Goal: Share content

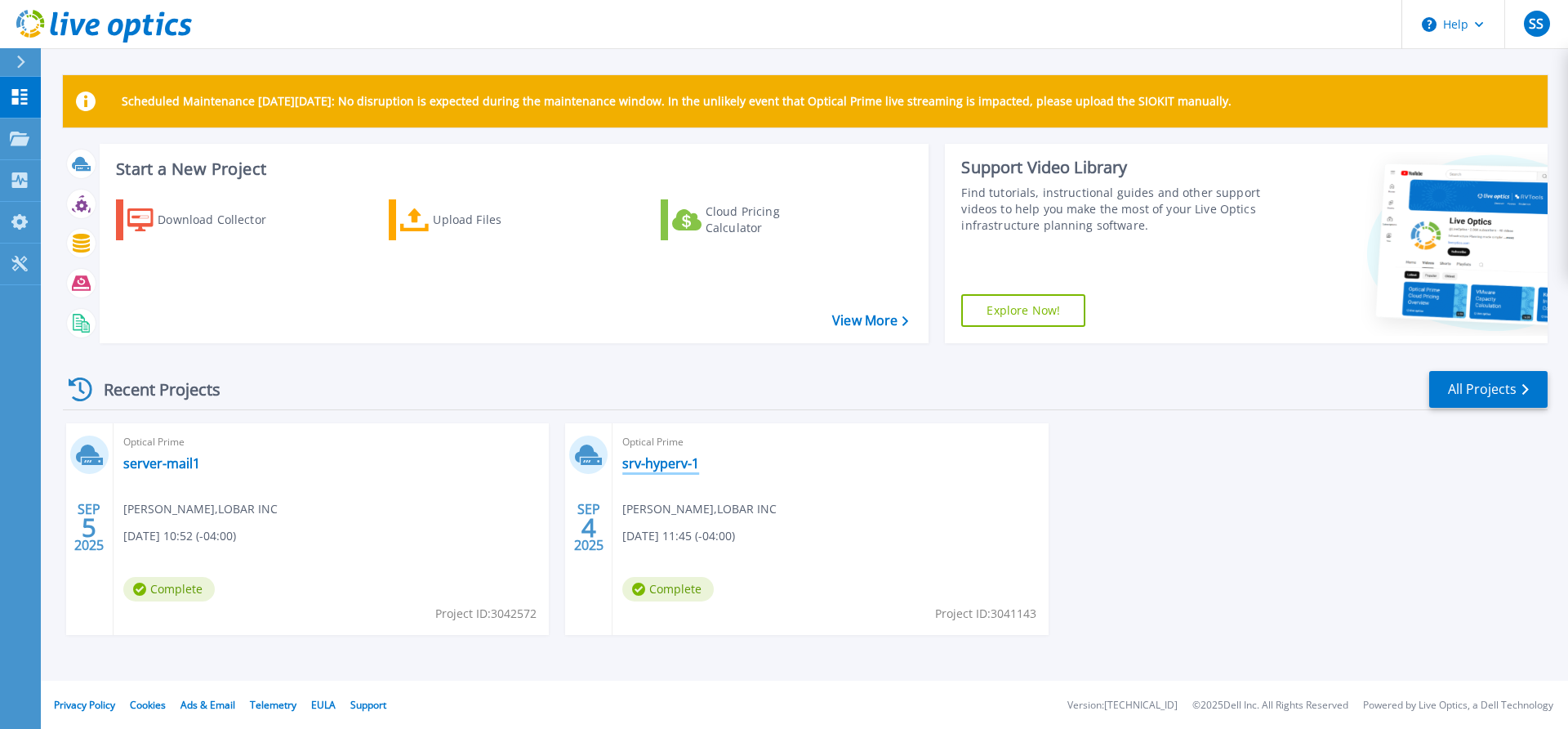
click at [648, 463] on link "srv-hyperv-1" at bounding box center [660, 463] width 77 height 17
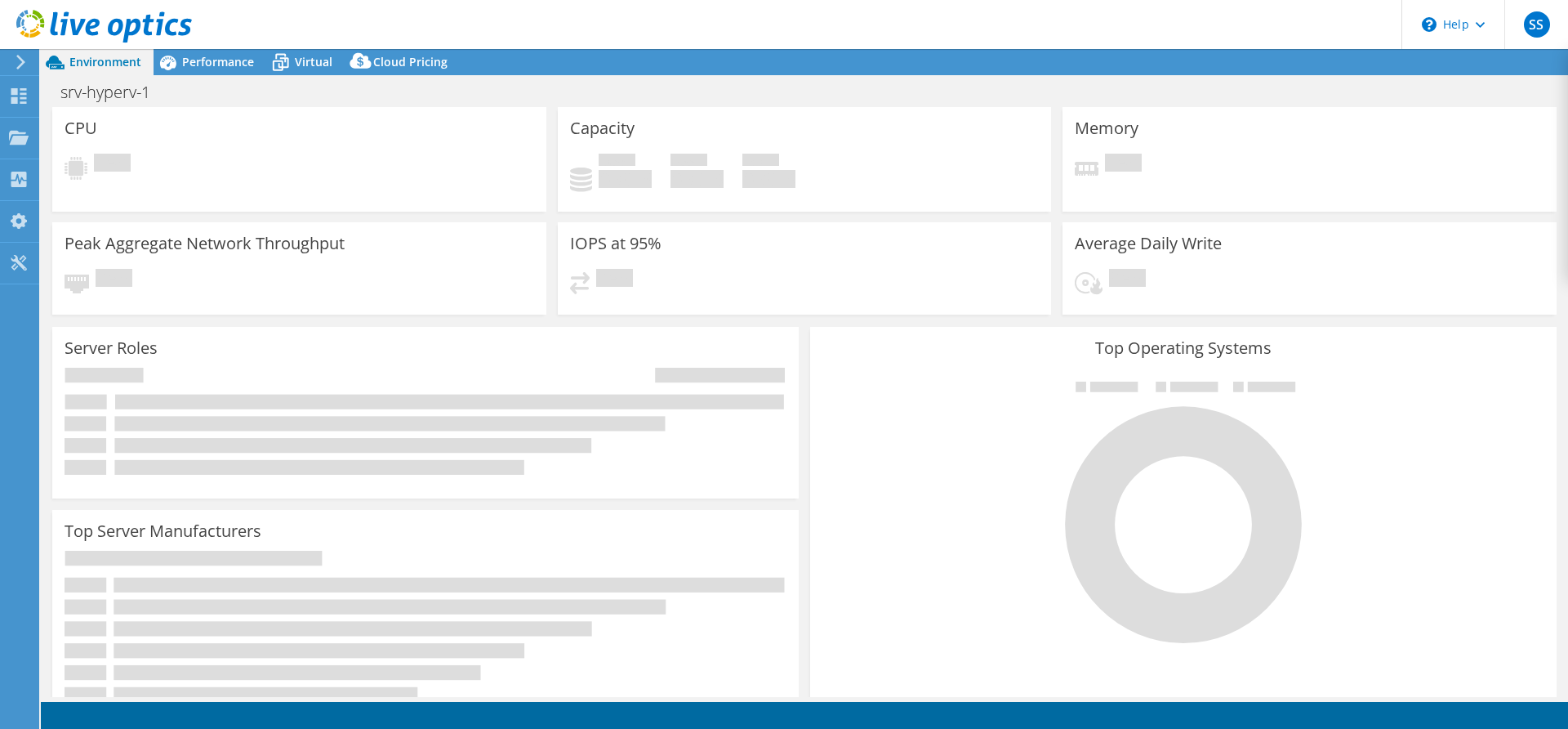
select select "USD"
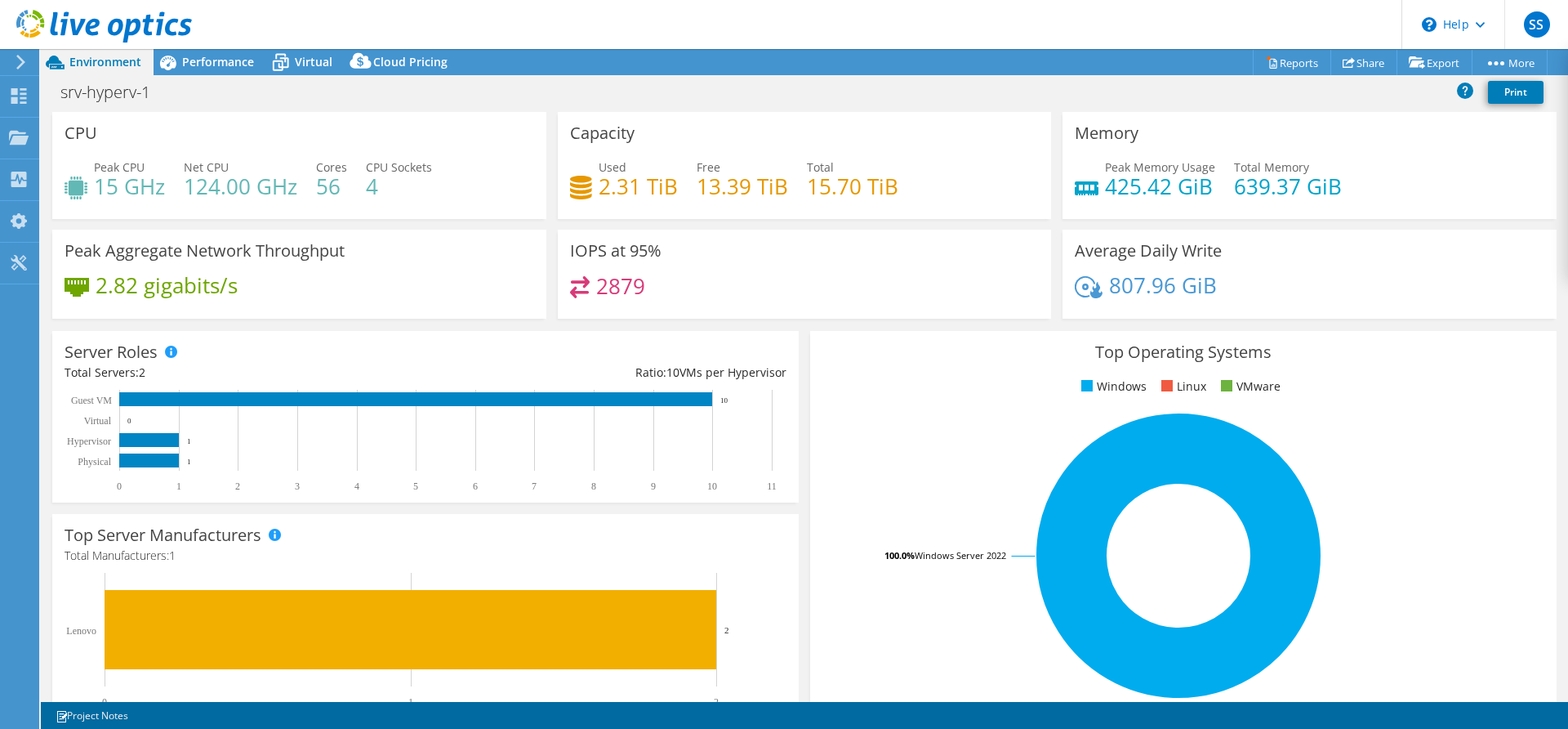
click at [1196, 81] on div "srv-hyperv-1 Print" at bounding box center [804, 91] width 1527 height 30
click at [26, 182] on use at bounding box center [18, 179] width 16 height 16
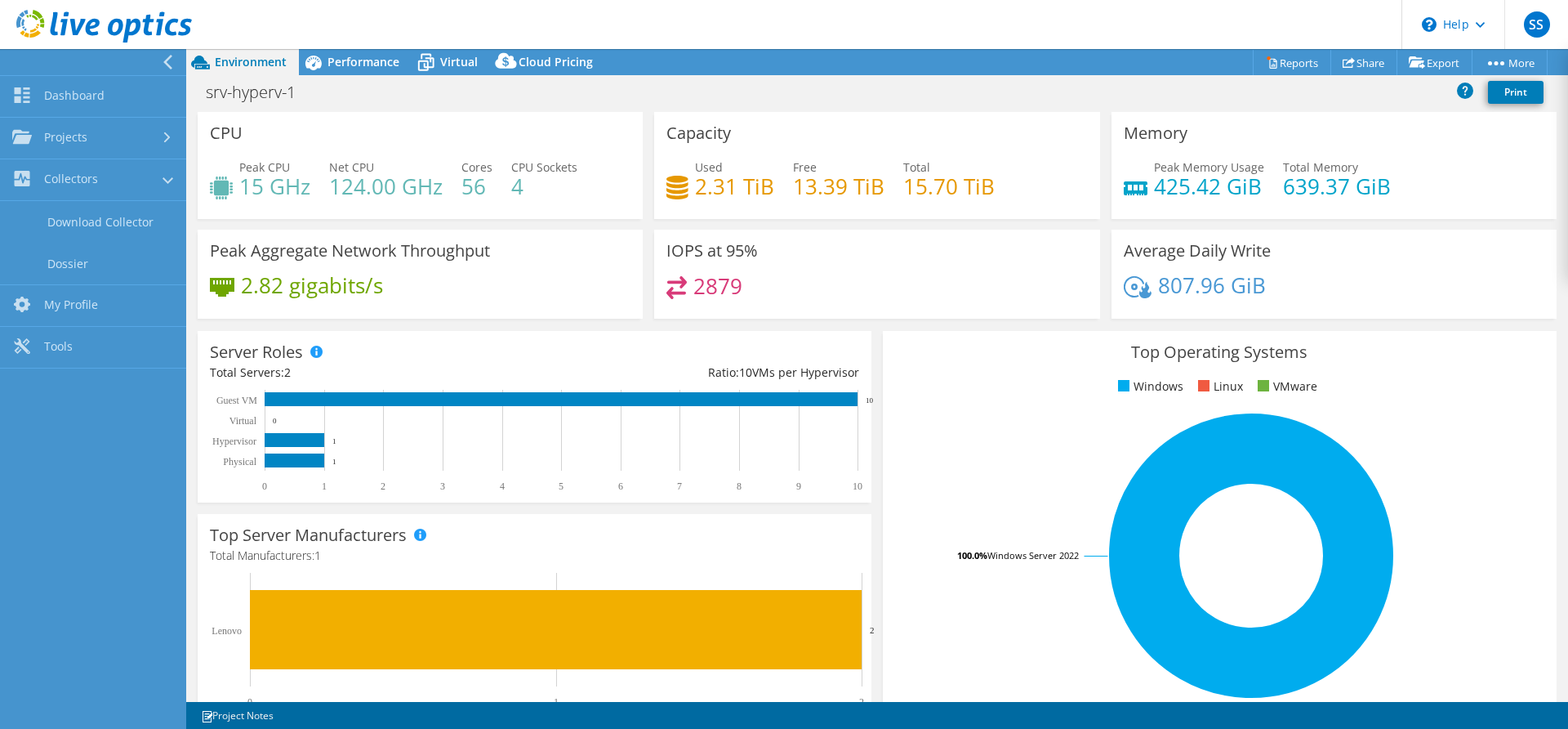
click at [609, 312] on div "Peak Aggregate Network Throughput 2.82 gigabits/s" at bounding box center [420, 274] width 445 height 90
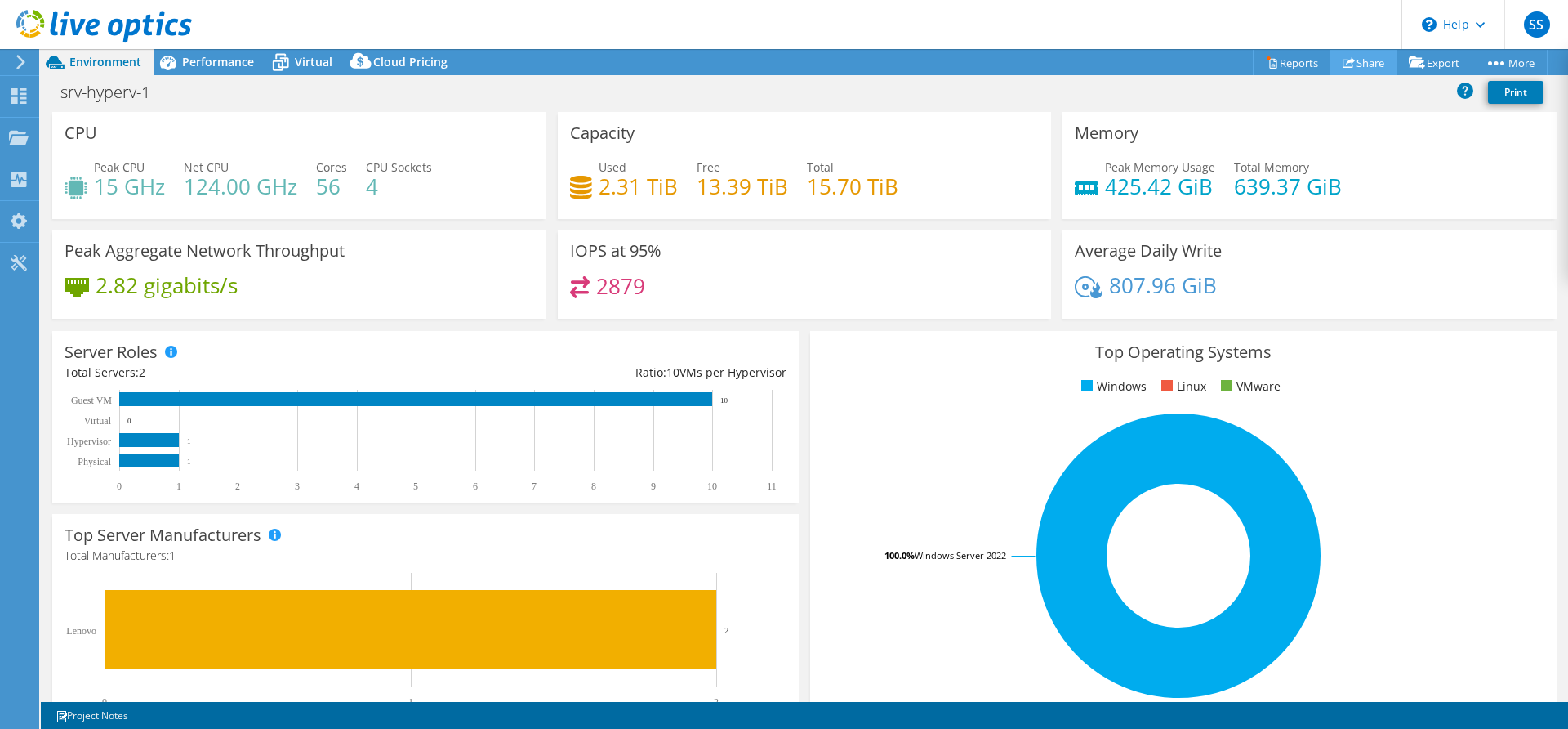
click at [1361, 70] on link "Share" at bounding box center [1363, 62] width 67 height 25
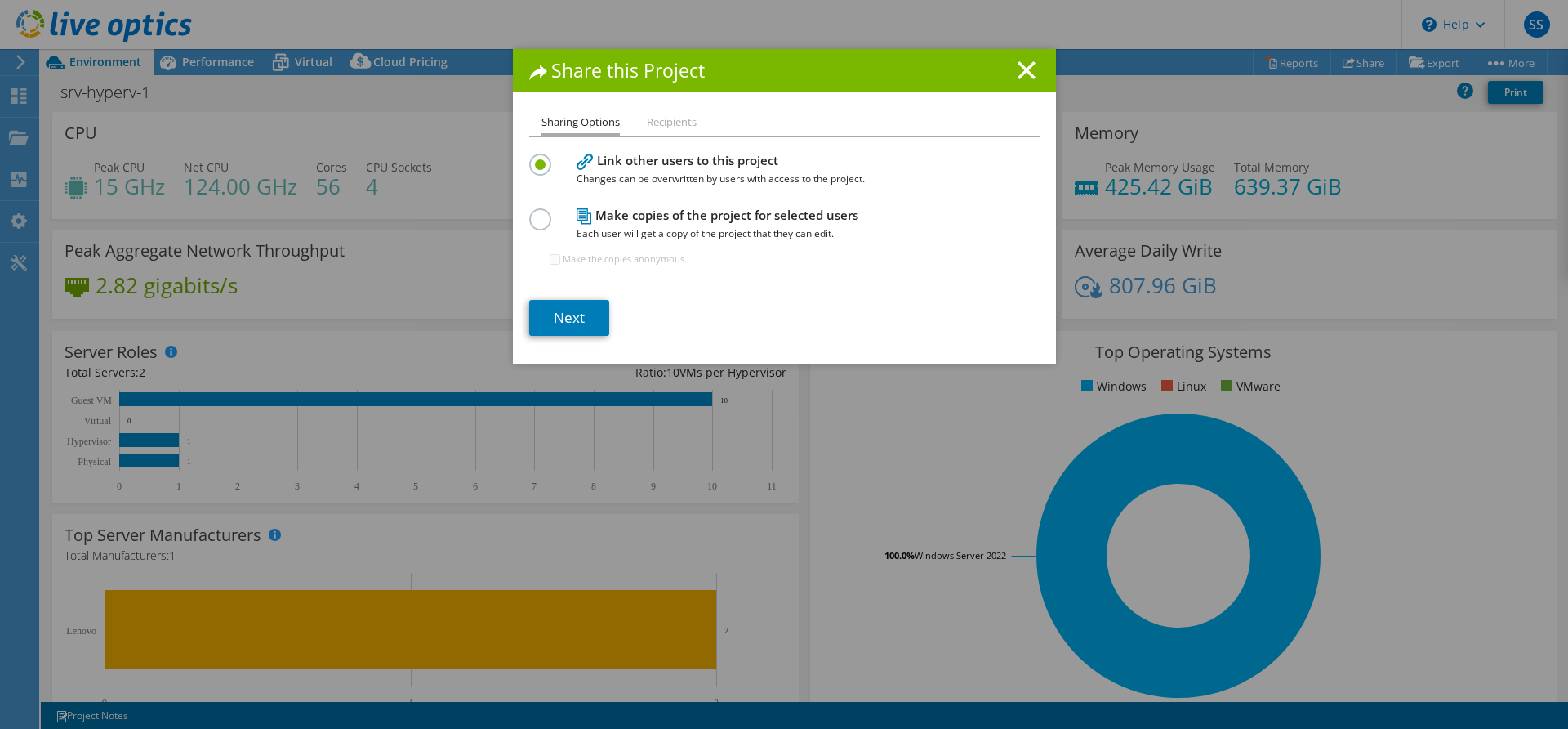
click at [673, 123] on li "Recipients" at bounding box center [671, 123] width 50 height 20
click at [1039, 75] on h1 "Share this Project" at bounding box center [784, 70] width 510 height 18
drag, startPoint x: 1018, startPoint y: 68, endPoint x: 1193, endPoint y: 73, distance: 175.1
click at [1019, 68] on icon at bounding box center [1026, 69] width 18 height 18
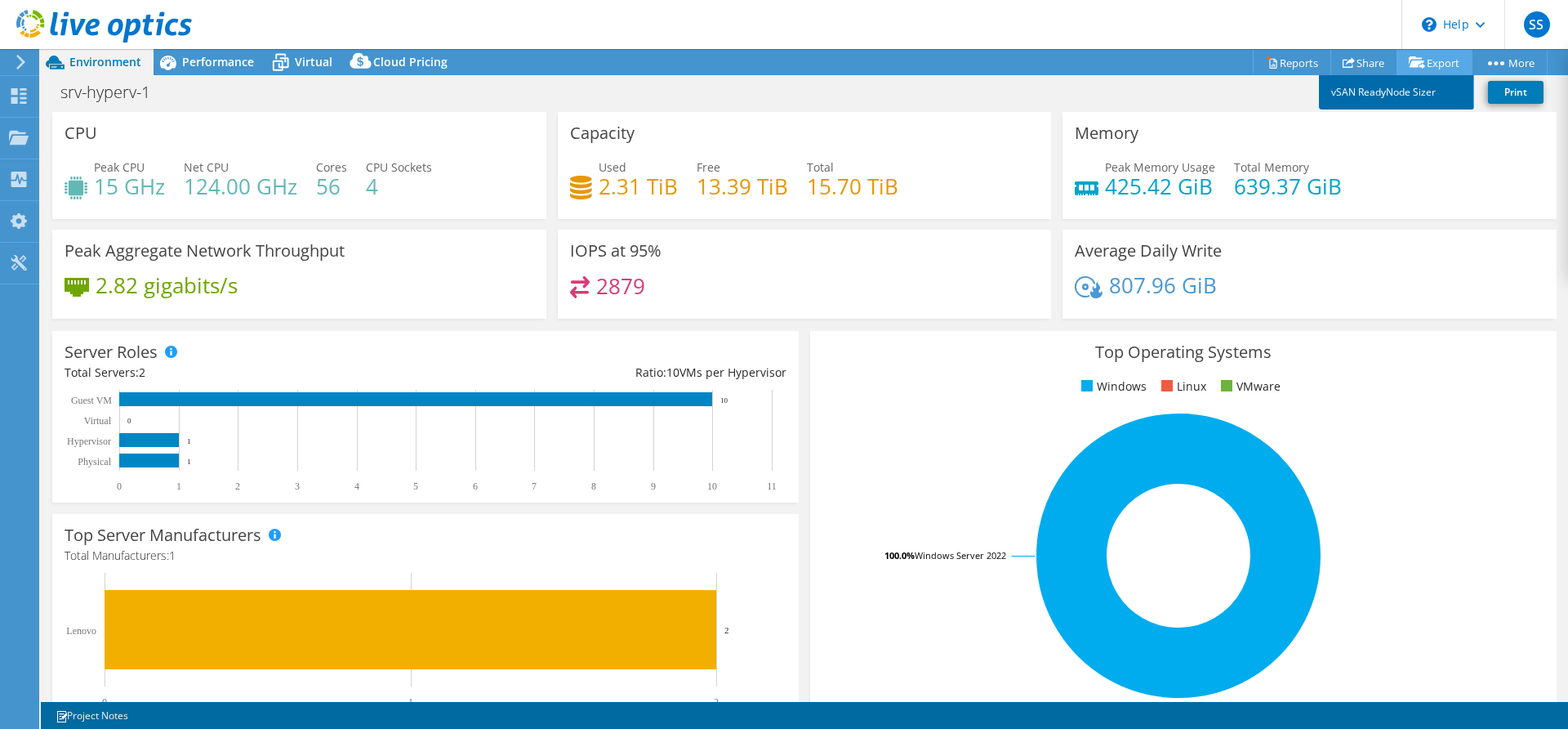
click at [1376, 90] on link "vSAN ReadyNode Sizer" at bounding box center [1396, 91] width 155 height 34
